Goal: Task Accomplishment & Management: Manage account settings

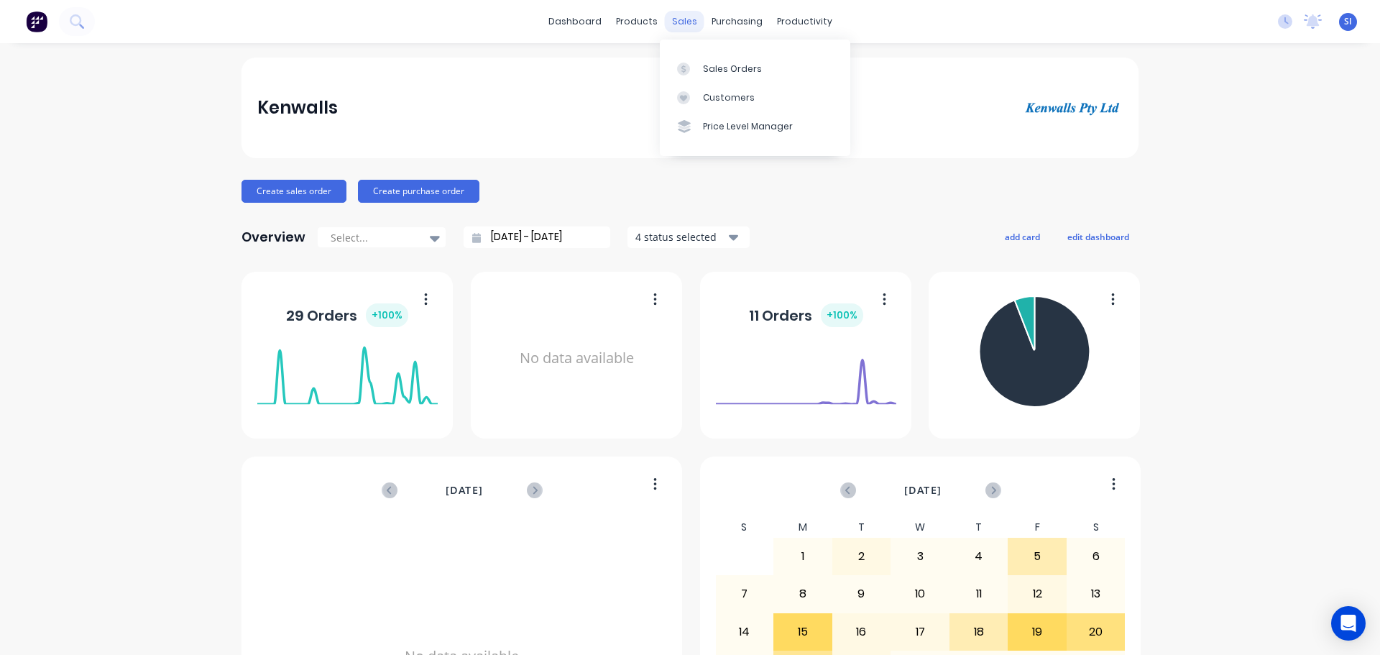
click at [679, 18] on div "sales" at bounding box center [685, 22] width 40 height 22
click at [712, 68] on div "Sales Orders" at bounding box center [732, 69] width 59 height 13
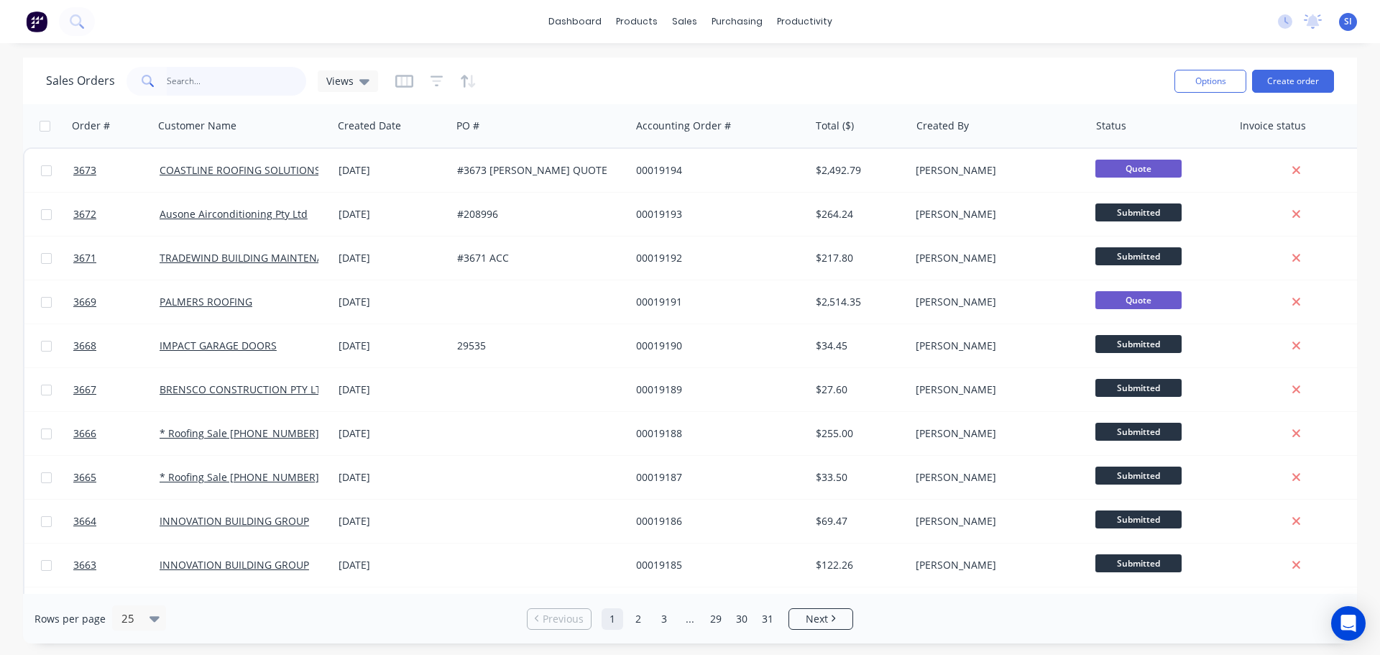
click at [227, 74] on input "text" at bounding box center [237, 81] width 140 height 29
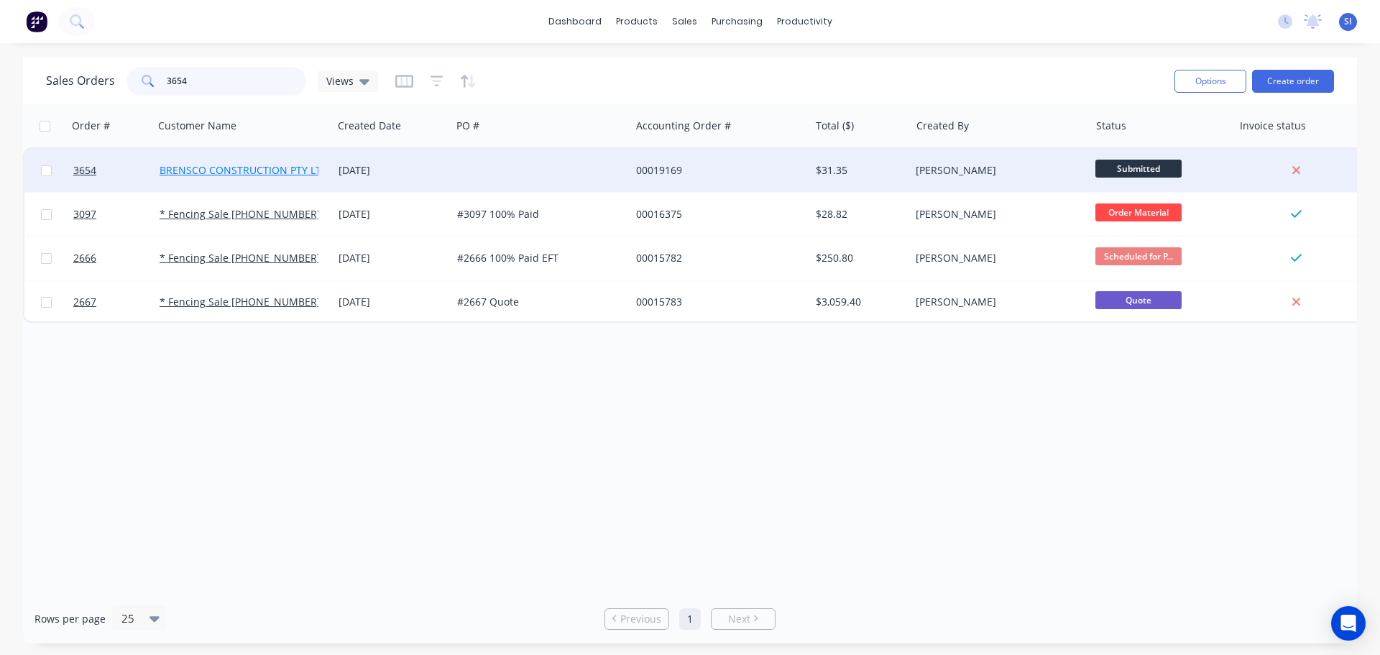
type input "3654"
click at [217, 172] on link "BRENSCO CONSTRUCTION PTY LTD" at bounding box center [244, 170] width 169 height 14
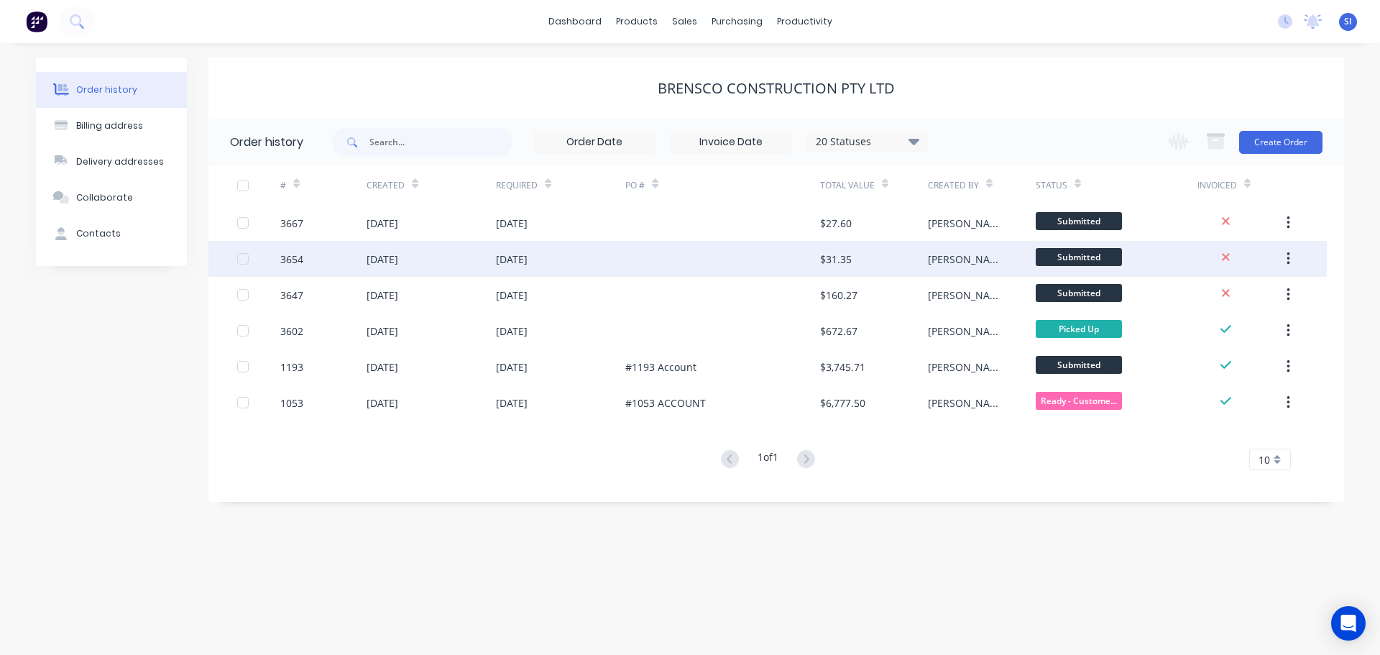
click at [375, 266] on div "[DATE]" at bounding box center [383, 259] width 32 height 15
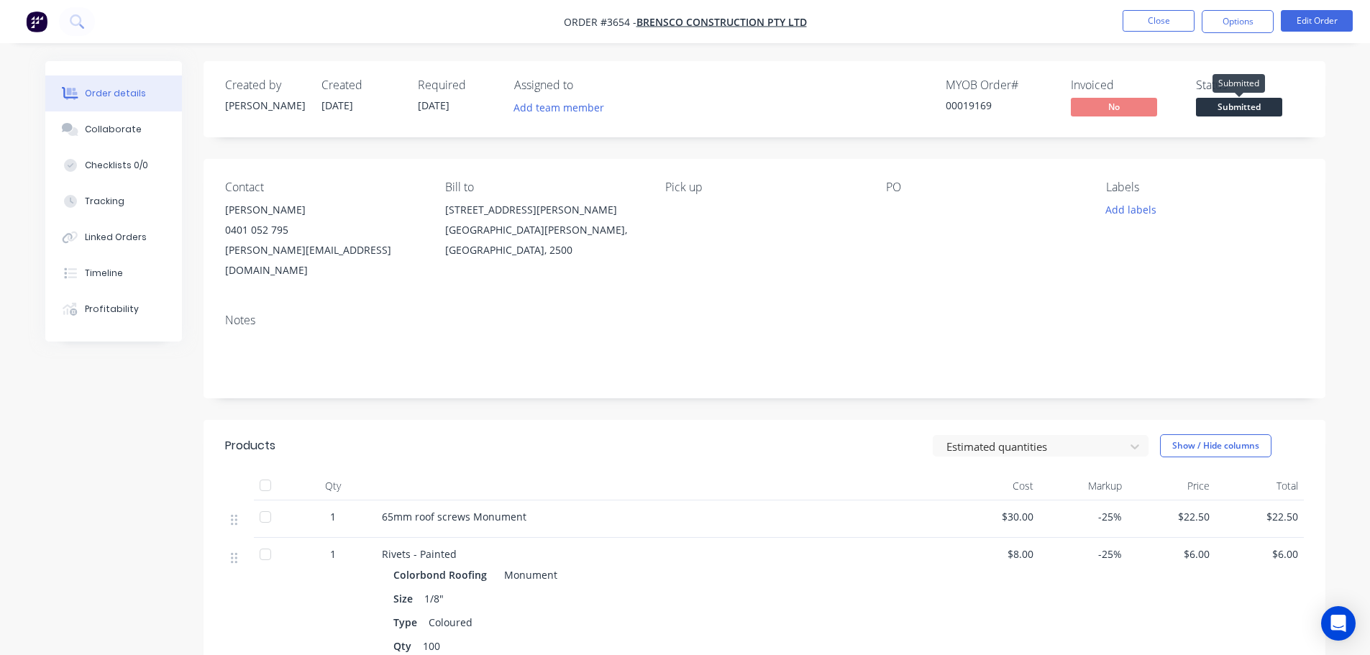
click at [1261, 104] on span "Submitted" at bounding box center [1239, 107] width 86 height 18
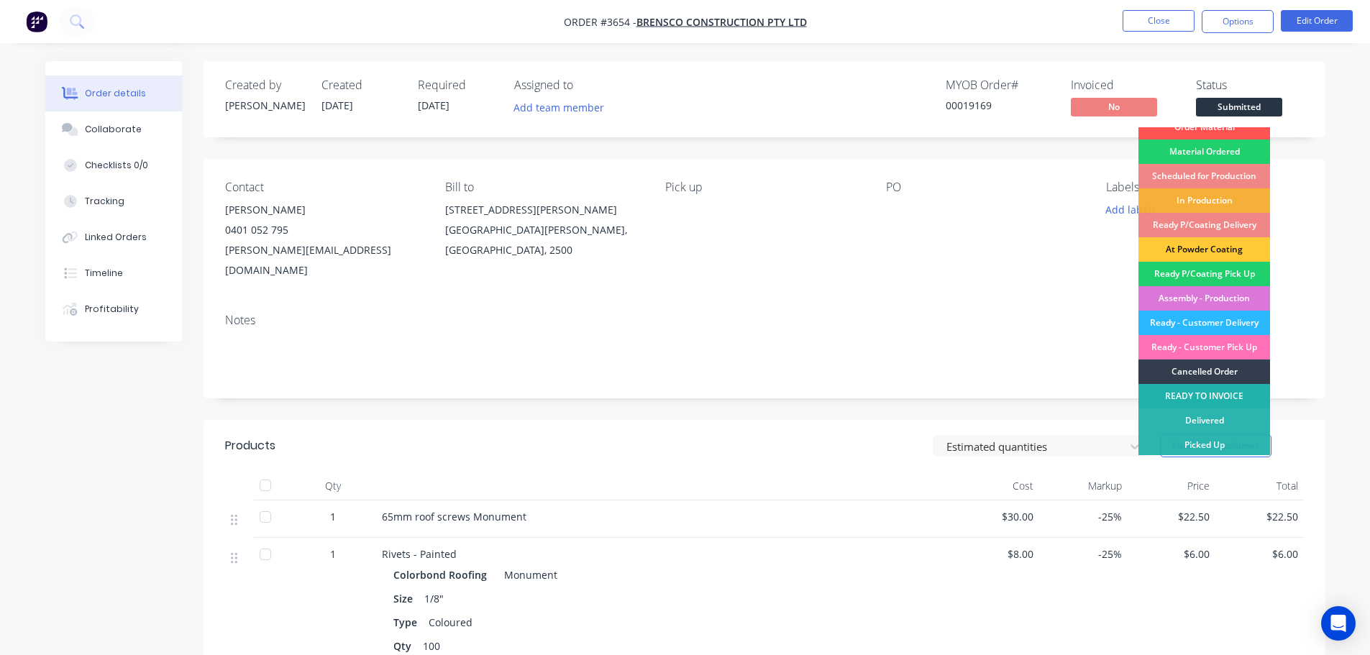
scroll to position [14, 0]
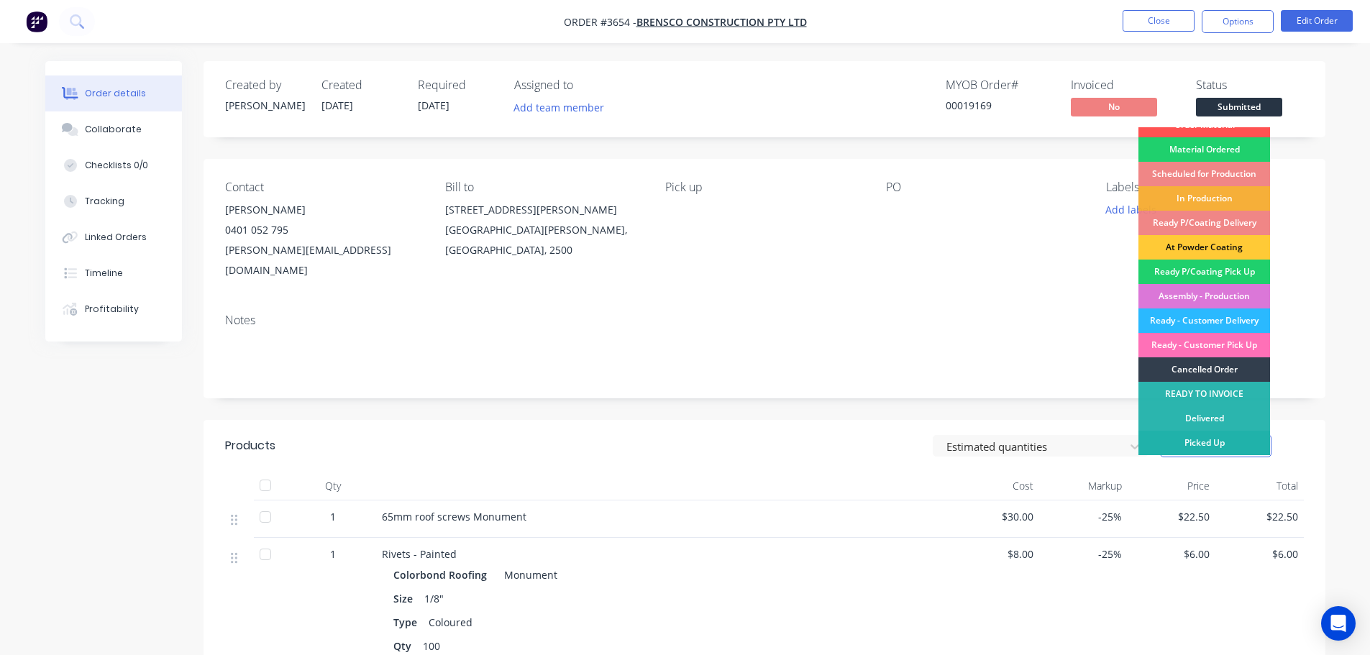
click at [1211, 441] on div "Picked Up" at bounding box center [1204, 443] width 132 height 24
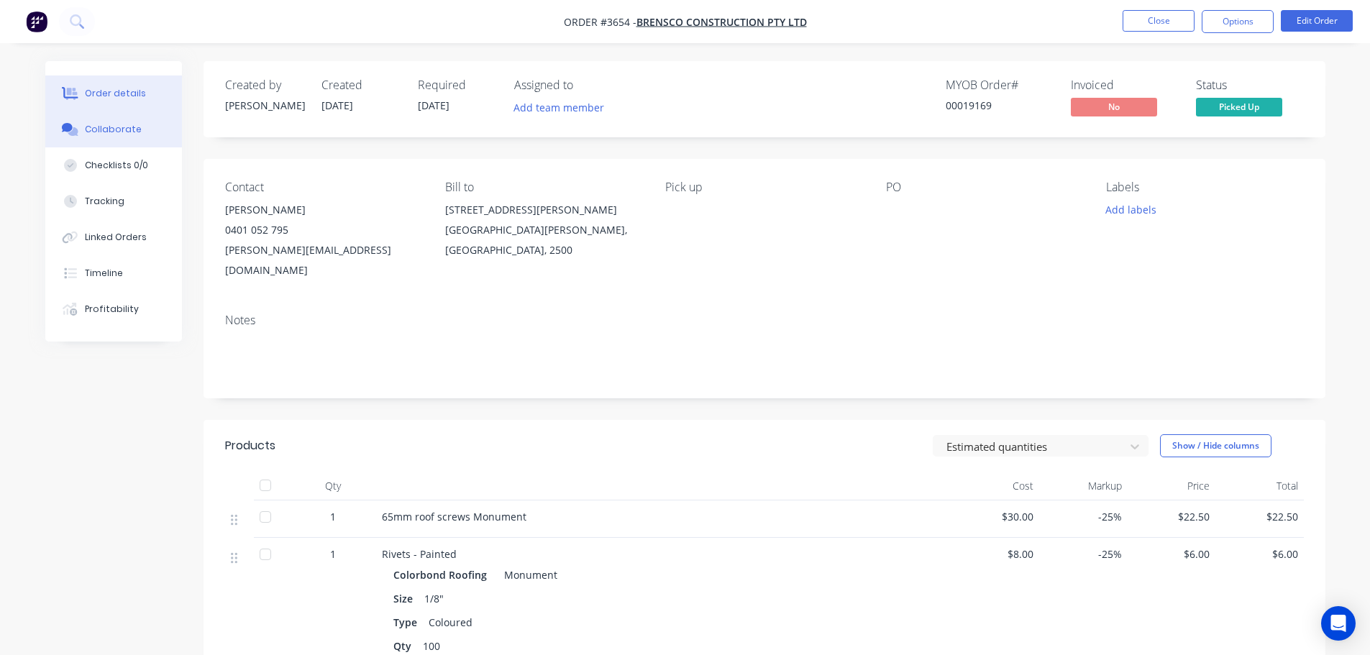
click at [124, 131] on div "Collaborate" at bounding box center [113, 129] width 57 height 13
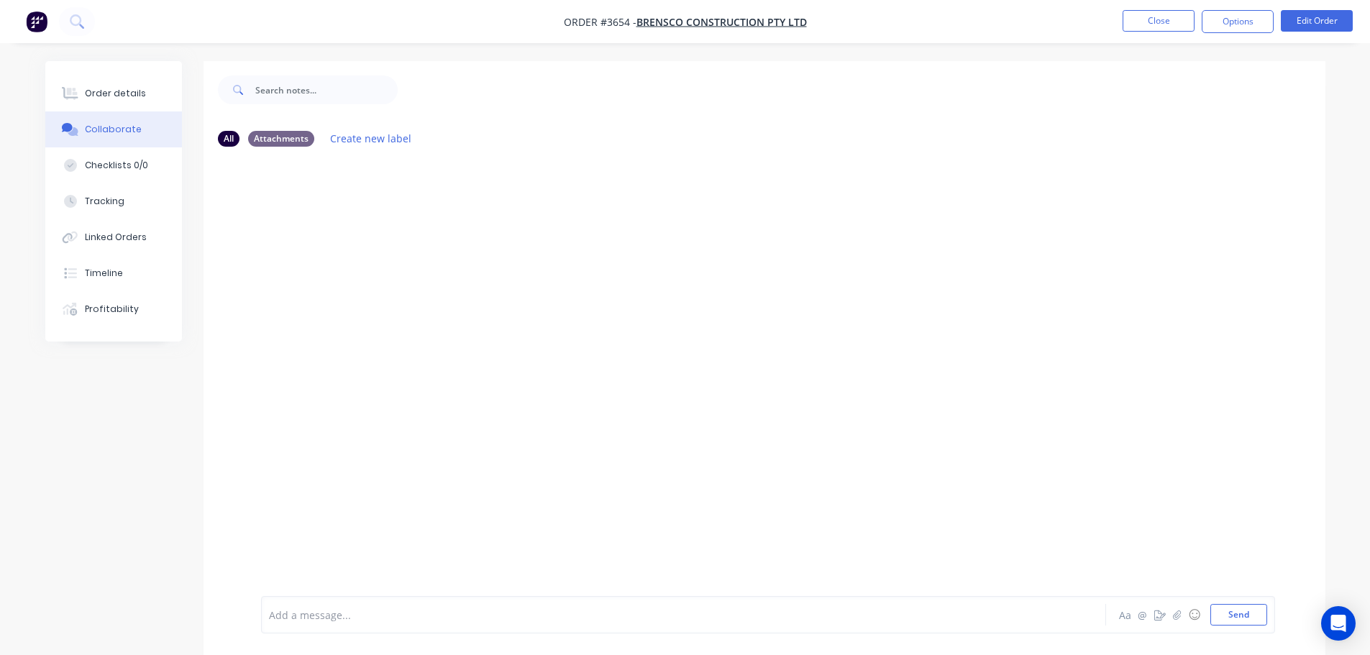
click at [292, 624] on div "Add a message..." at bounding box center [643, 615] width 748 height 22
click at [1250, 615] on button "Send" at bounding box center [1238, 615] width 57 height 22
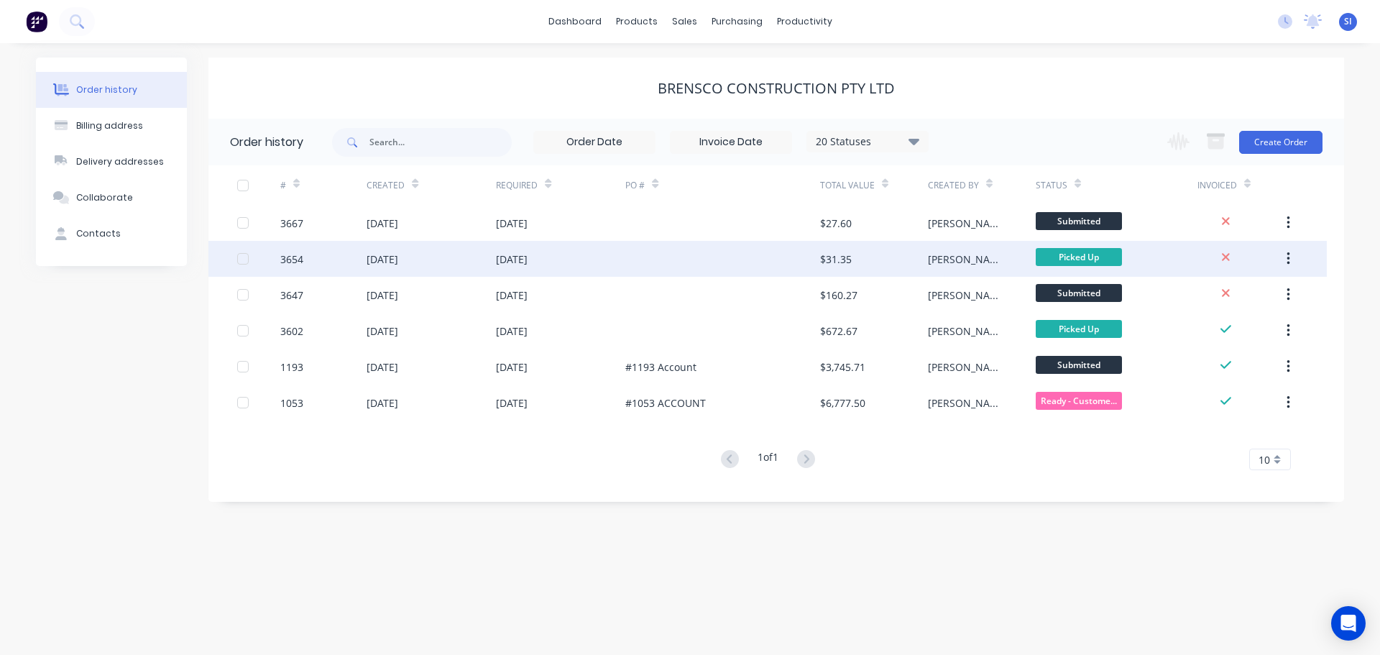
click at [863, 255] on div "$31.35" at bounding box center [874, 259] width 108 height 36
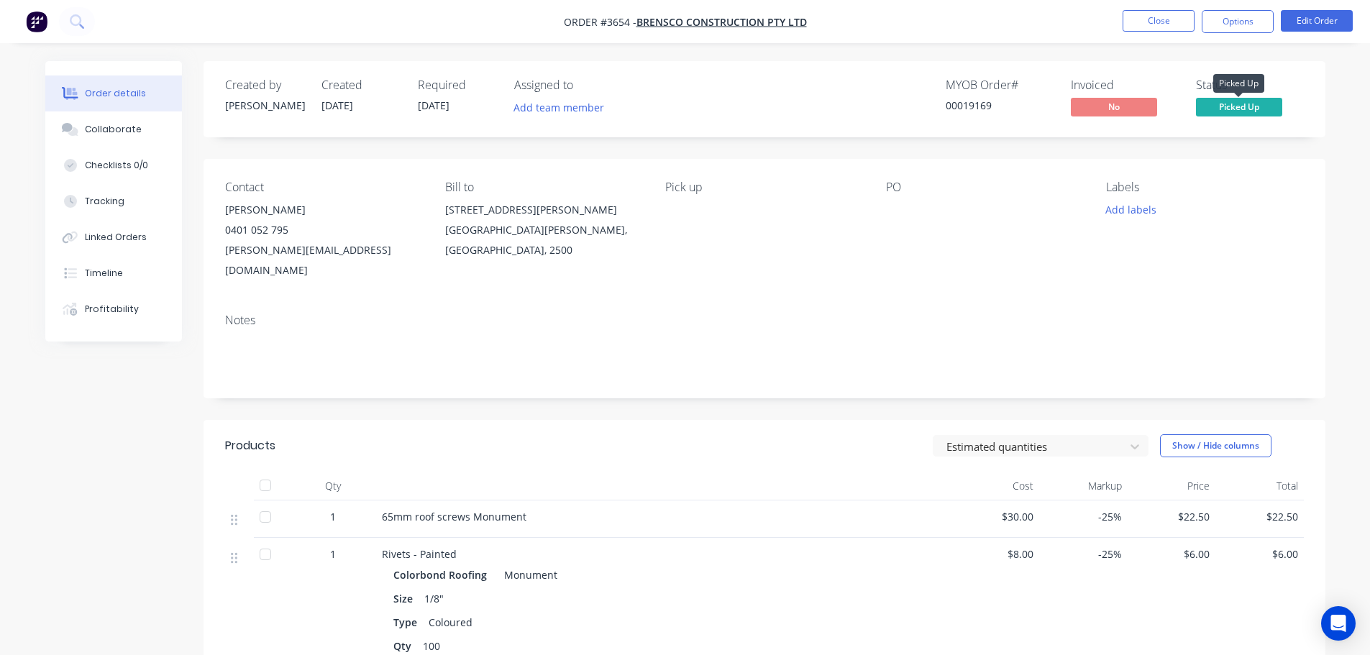
click at [1232, 107] on span "Picked Up" at bounding box center [1239, 107] width 86 height 18
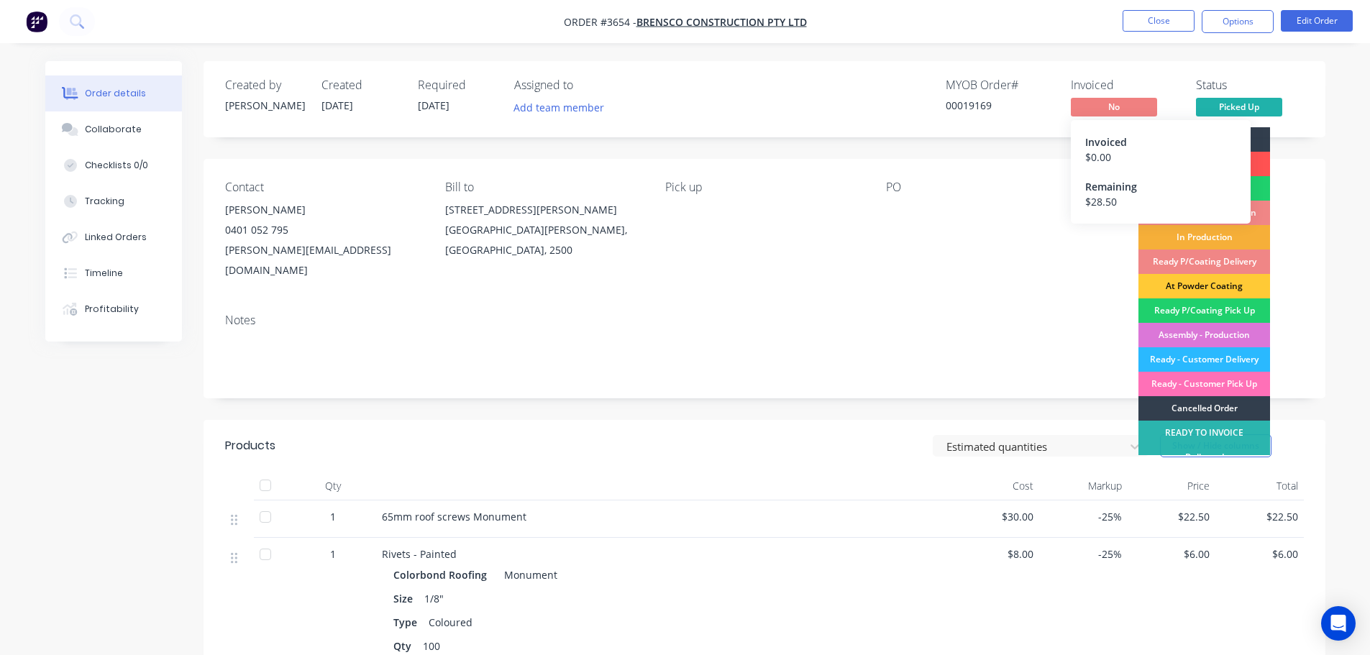
click at [1104, 104] on span "No" at bounding box center [1114, 107] width 86 height 18
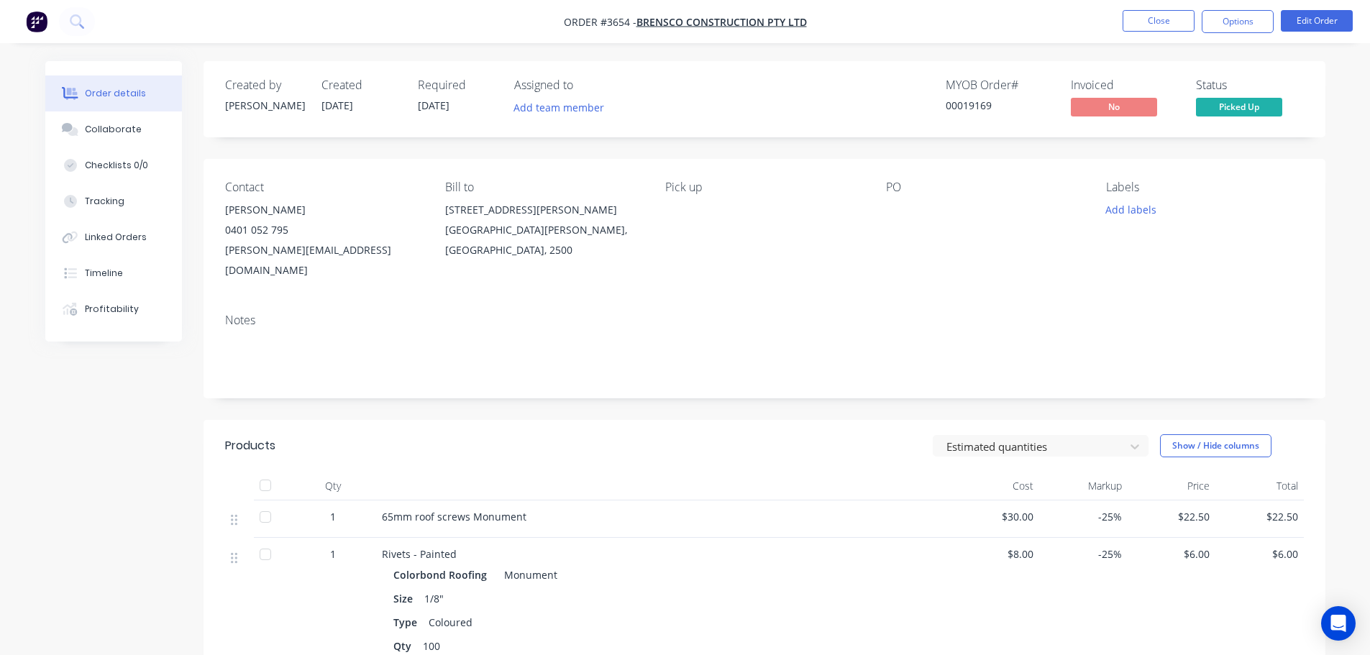
click at [1104, 104] on span "No" at bounding box center [1114, 107] width 86 height 18
click at [1245, 25] on button "Options" at bounding box center [1237, 21] width 72 height 23
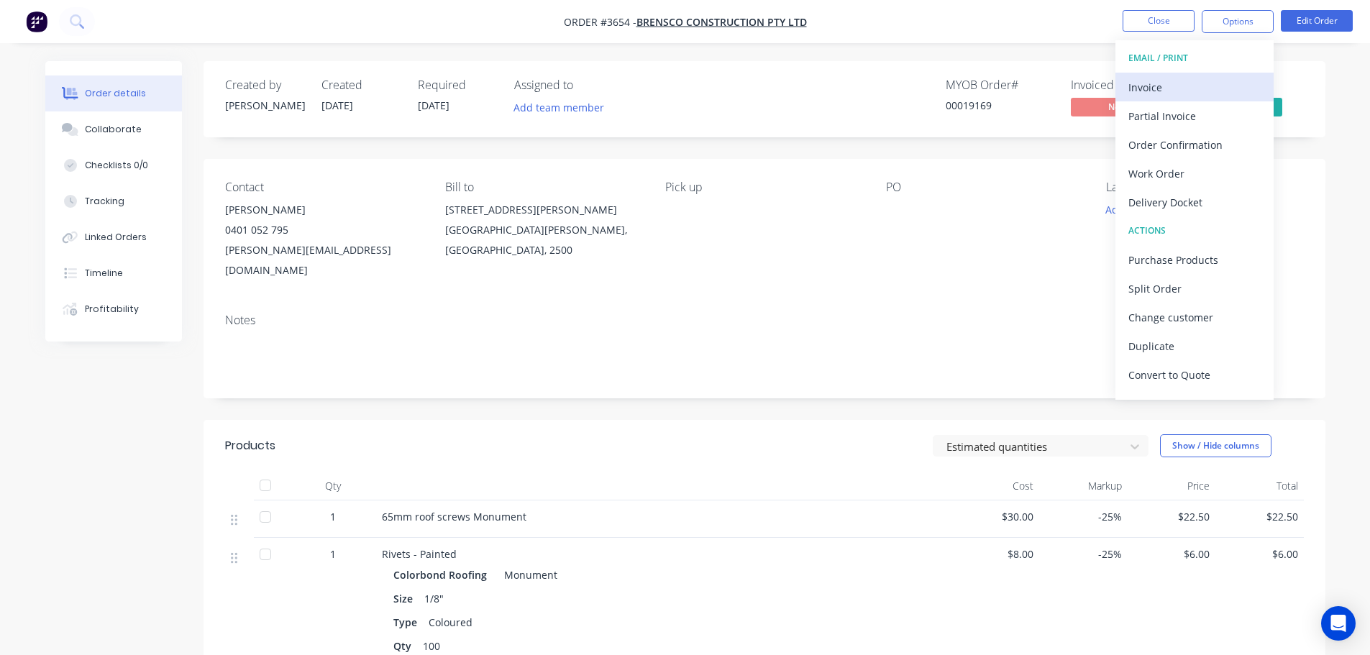
click at [1158, 83] on div "Invoice" at bounding box center [1194, 87] width 132 height 21
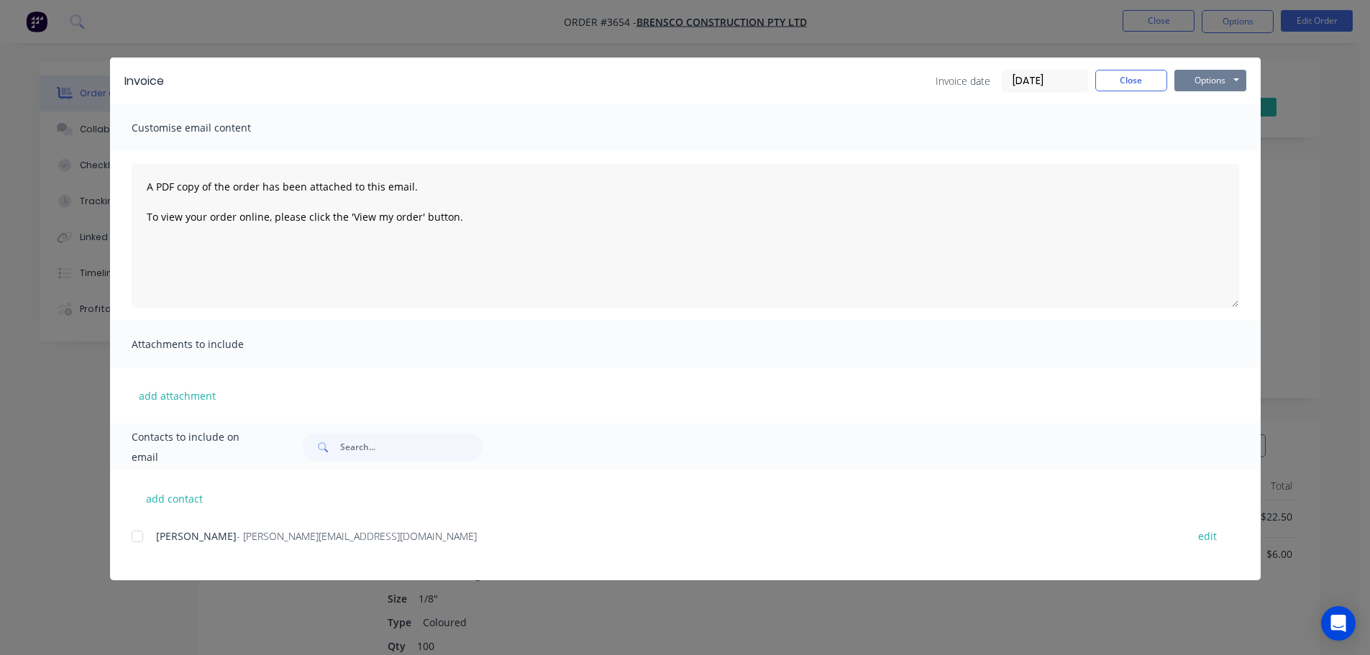
click at [1211, 75] on button "Options" at bounding box center [1210, 81] width 72 height 22
click at [1205, 133] on button "Print" at bounding box center [1220, 130] width 92 height 24
click at [1150, 78] on button "Close" at bounding box center [1131, 81] width 72 height 22
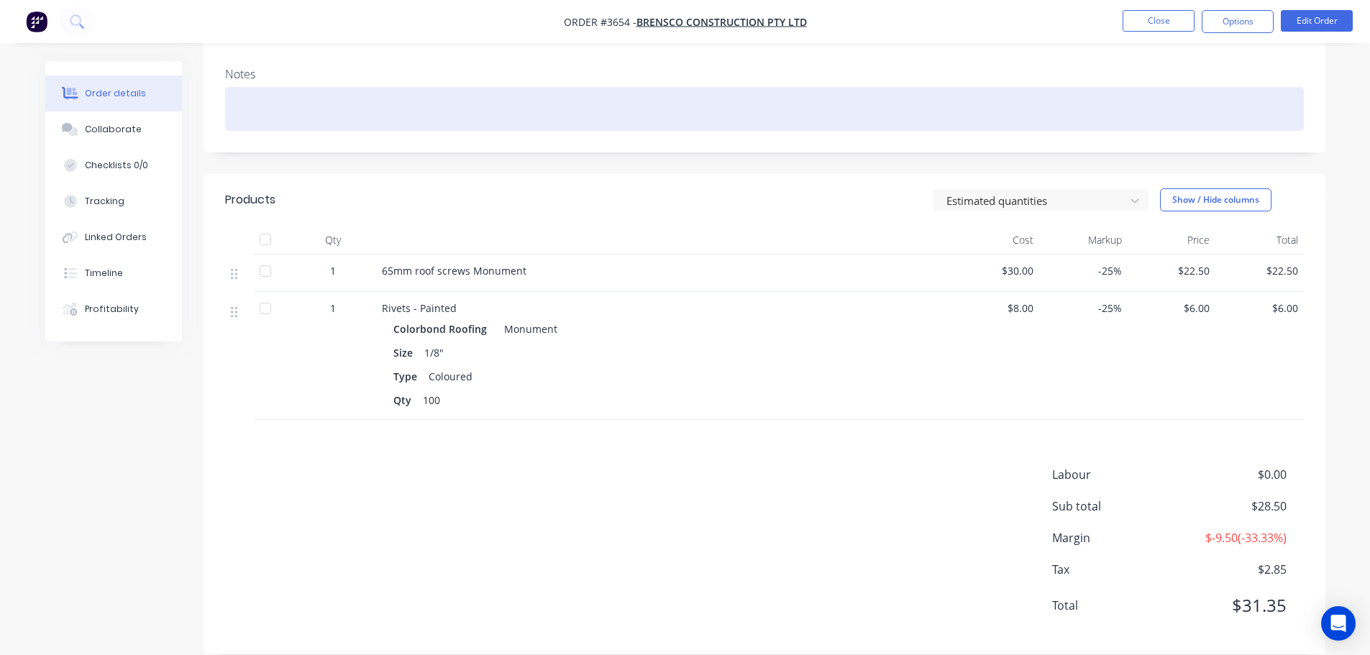
scroll to position [247, 0]
